Goal: Task Accomplishment & Management: Use online tool/utility

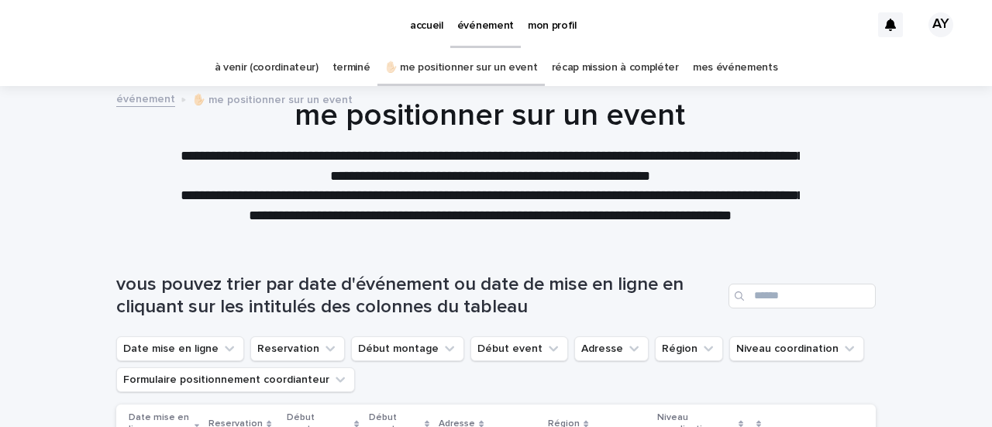
click at [285, 71] on link "à venir (coordinateur)" at bounding box center [267, 68] width 104 height 36
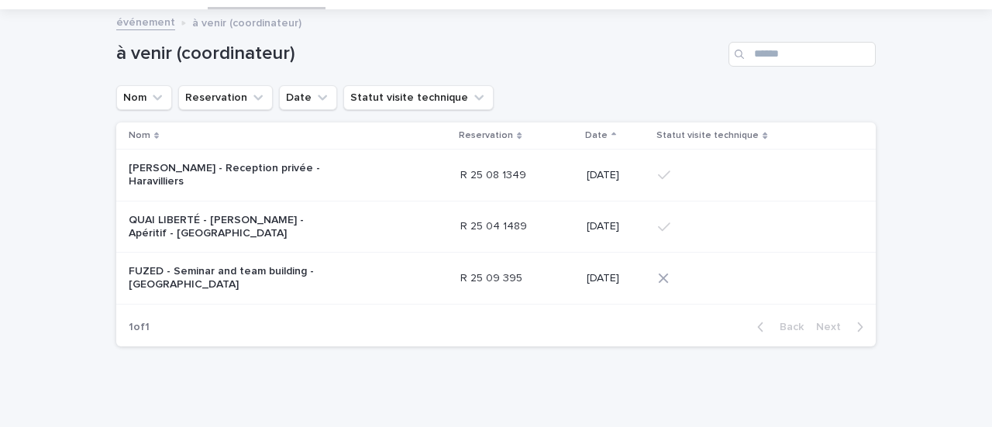
scroll to position [129, 0]
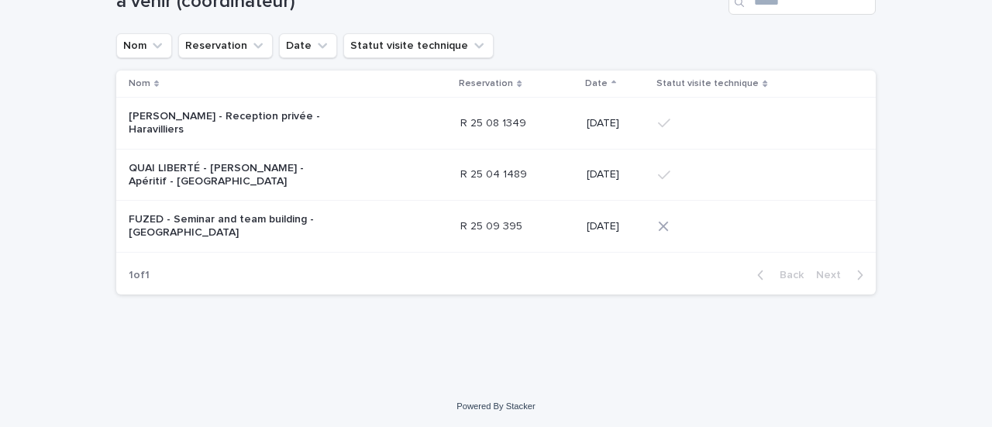
click at [240, 222] on p "FUZED - Seminar and team building - [GEOGRAPHIC_DATA]" at bounding box center [226, 226] width 194 height 26
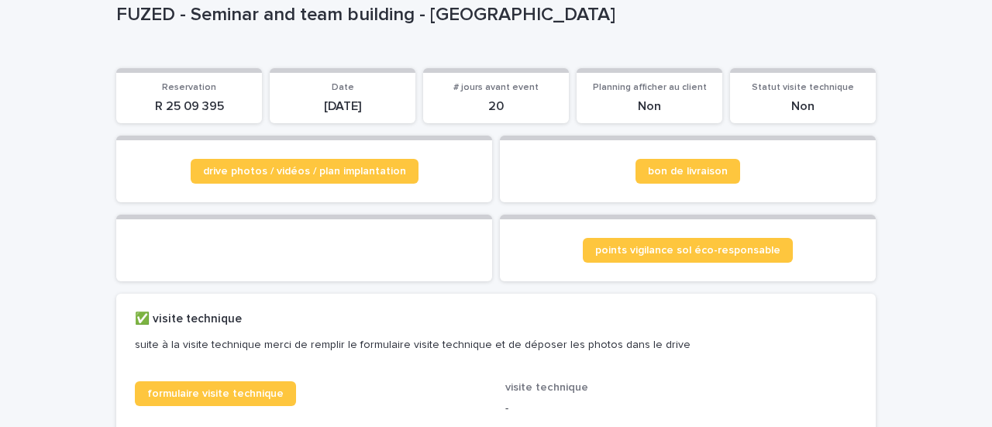
scroll to position [133, 0]
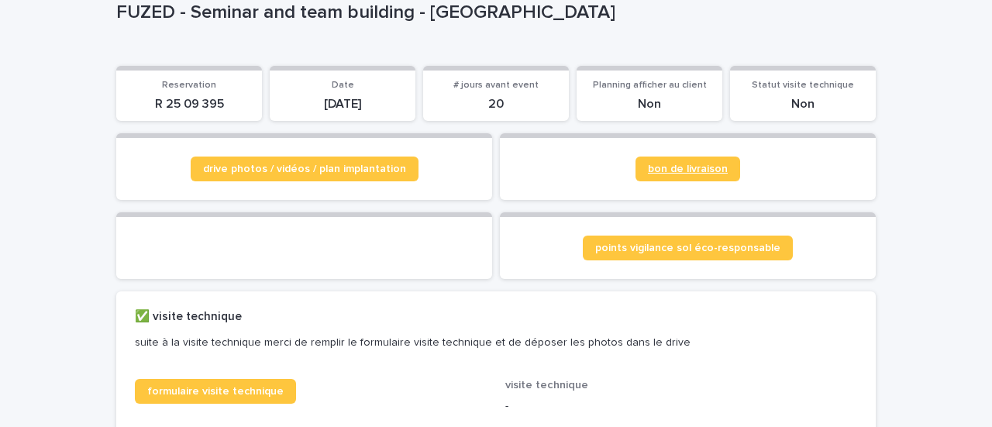
click at [675, 173] on span "bon de livraison" at bounding box center [688, 169] width 80 height 11
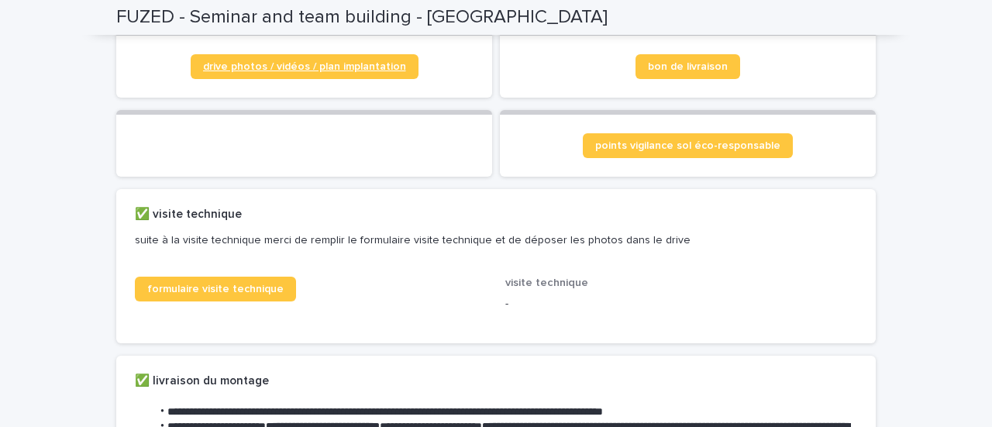
scroll to position [347, 0]
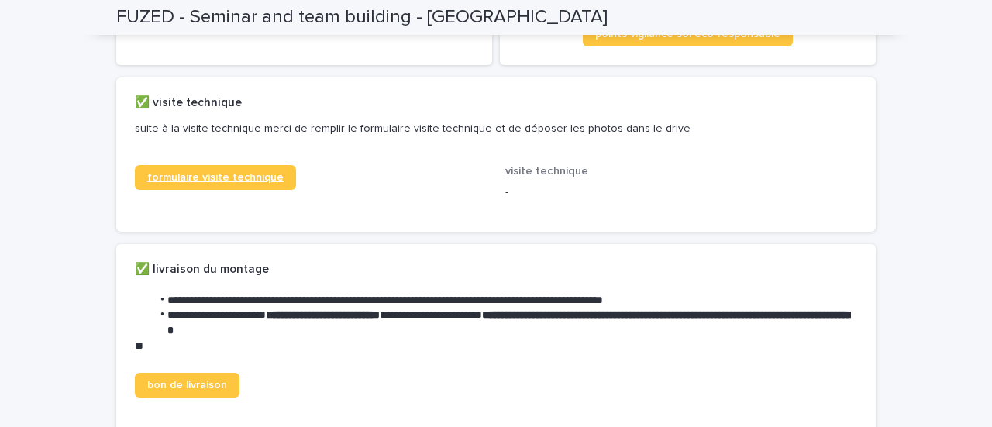
click at [149, 183] on span "formulaire visite technique" at bounding box center [215, 177] width 136 height 11
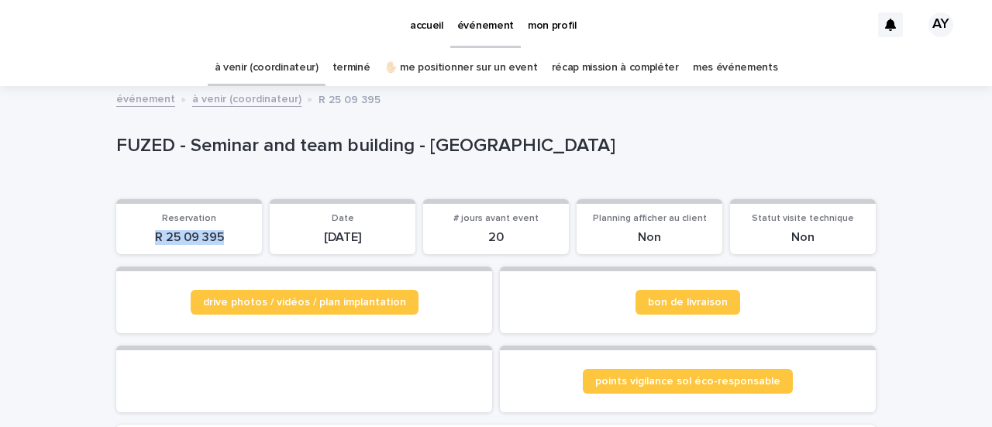
drag, startPoint x: 228, startPoint y: 239, endPoint x: 102, endPoint y: 262, distance: 127.7
copy p "R 25 09 395"
click at [713, 294] on link "bon de livraison" at bounding box center [687, 302] width 105 height 25
